Goal: Information Seeking & Learning: Learn about a topic

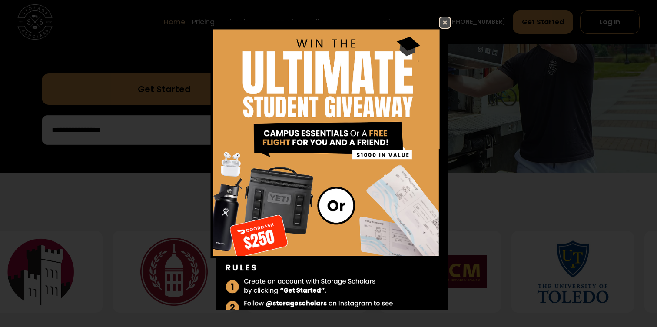
scroll to position [236, 0]
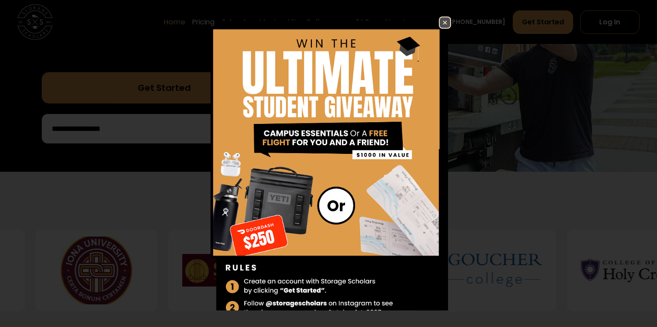
click at [439, 23] on link at bounding box center [445, 23] width 12 height 12
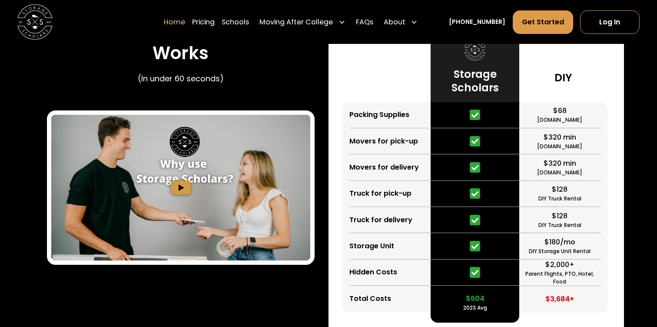
scroll to position [1634, 0]
click at [267, 70] on div "Learn How Storage Scholars Works (In under 60 seconds)" at bounding box center [181, 55] width 268 height 67
click at [215, 27] on link "Pricing" at bounding box center [203, 22] width 23 height 24
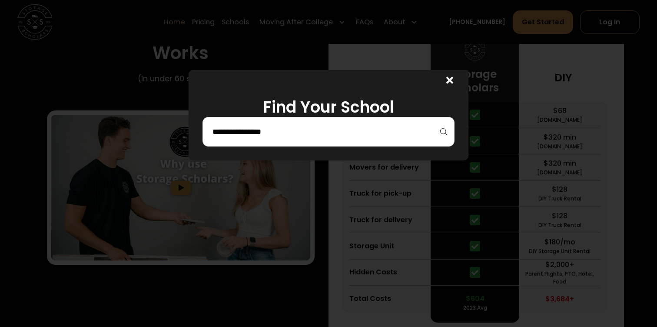
click at [279, 133] on input "search" at bounding box center [329, 131] width 234 height 15
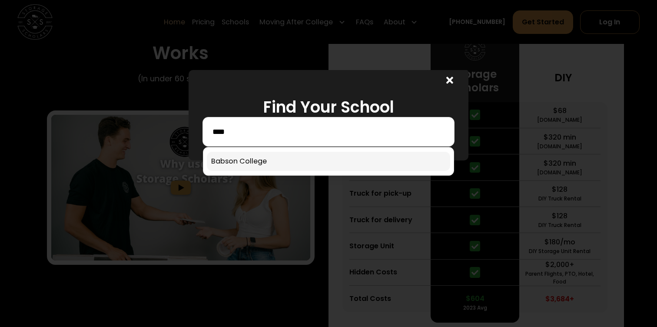
click at [263, 162] on link at bounding box center [328, 161] width 243 height 19
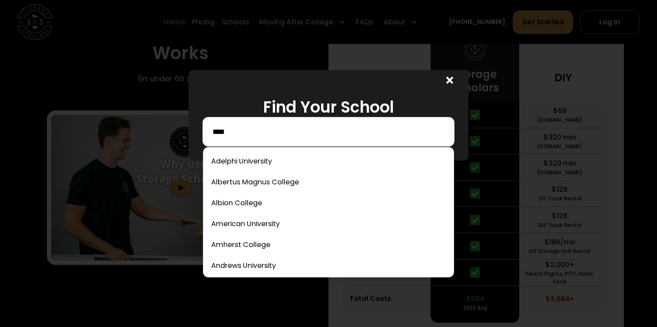
click at [354, 125] on input "****" at bounding box center [329, 131] width 234 height 15
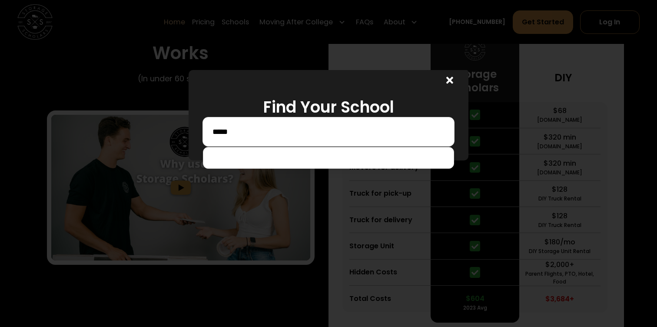
type input "****"
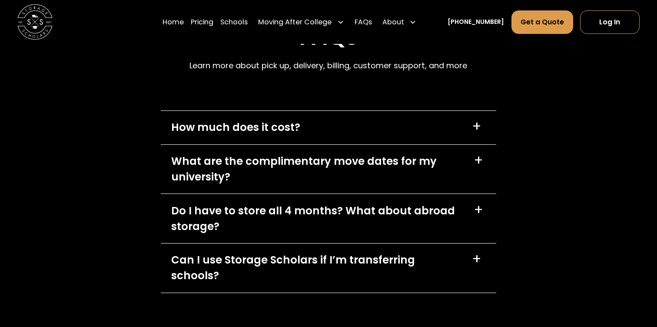
scroll to position [3771, 0]
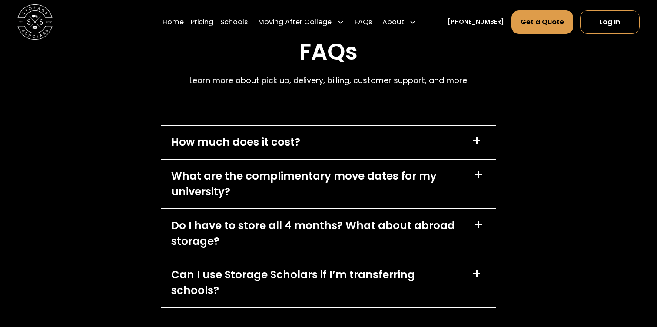
click at [483, 147] on div "+" at bounding box center [479, 141] width 14 height 14
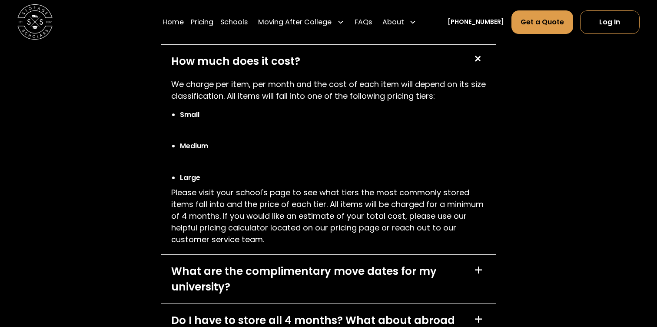
scroll to position [3852, 0]
click at [456, 269] on div "What are the complimentary move dates for my university?" at bounding box center [317, 278] width 292 height 31
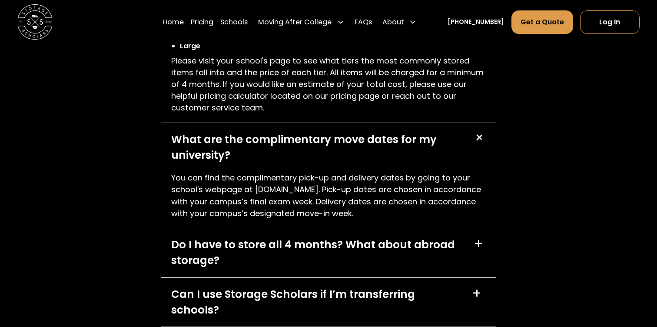
scroll to position [3985, 0]
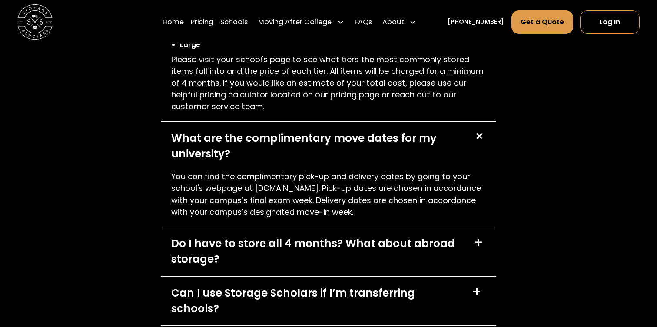
click at [472, 250] on div "Do I have to store all 4 months? What about abroad storage? +" at bounding box center [329, 251] width 336 height 49
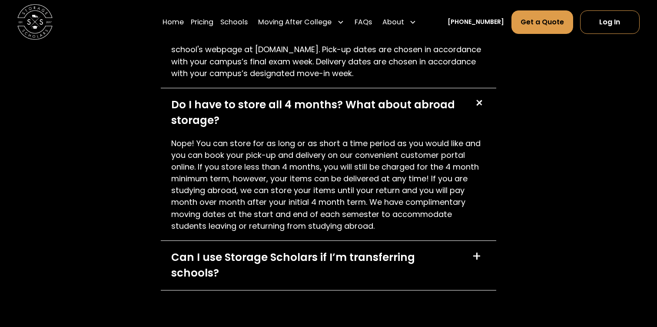
scroll to position [4124, 0]
click at [472, 250] on div "+" at bounding box center [477, 256] width 10 height 14
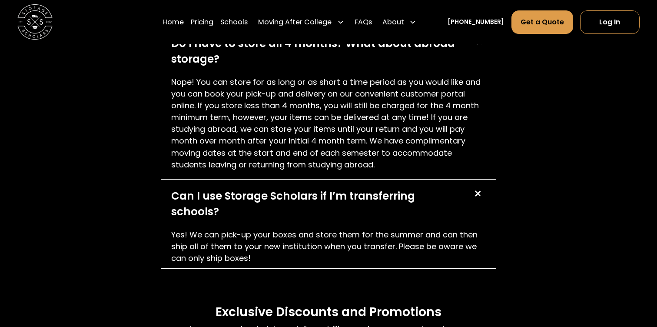
scroll to position [4185, 0]
